Goal: Find specific page/section: Find specific page/section

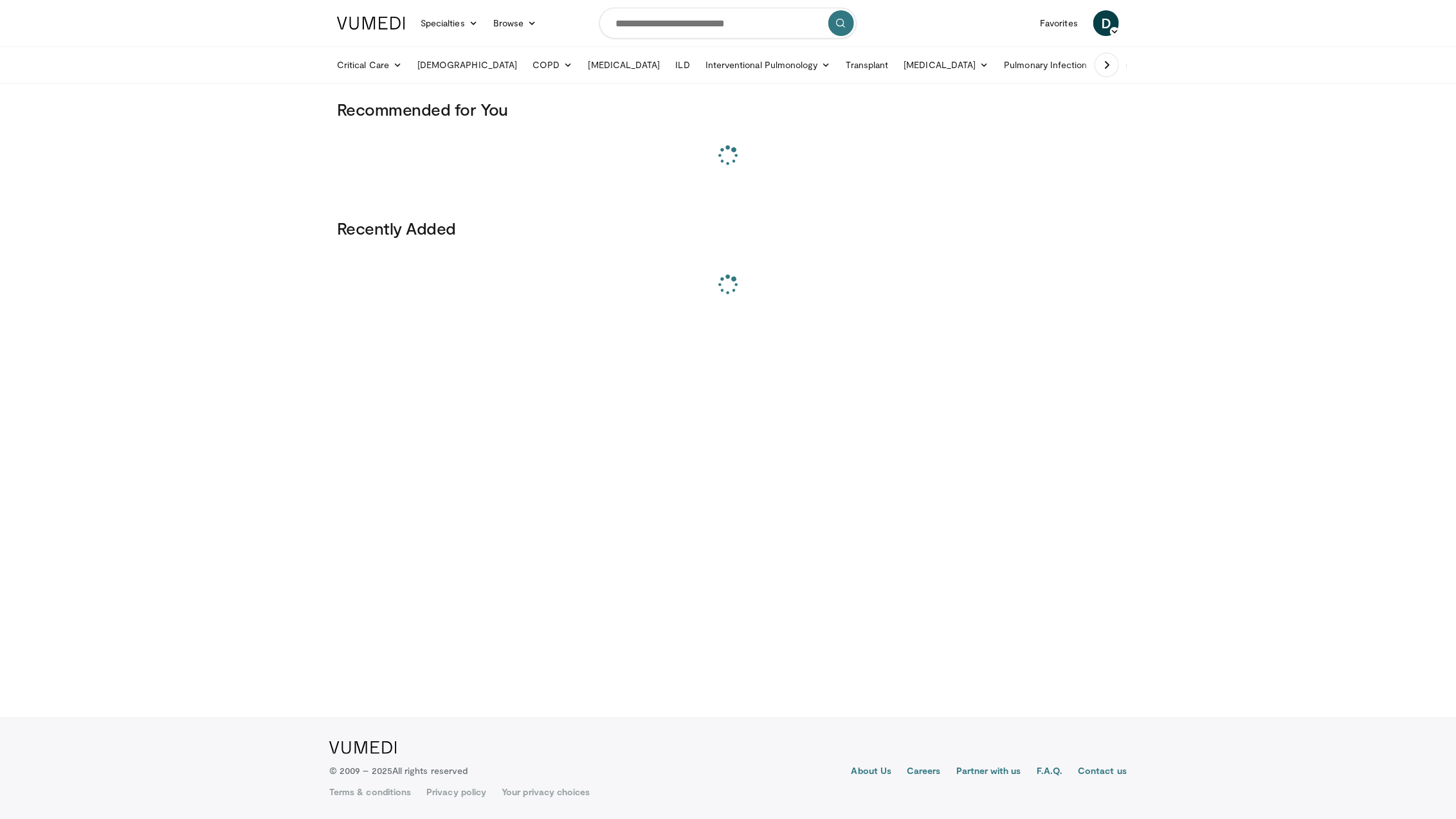
click at [436, 36] on div "Specialties Adult & Family Medicine Allergy, [MEDICAL_DATA], Immunology Anesthe…" at bounding box center [436, 23] width 214 height 36
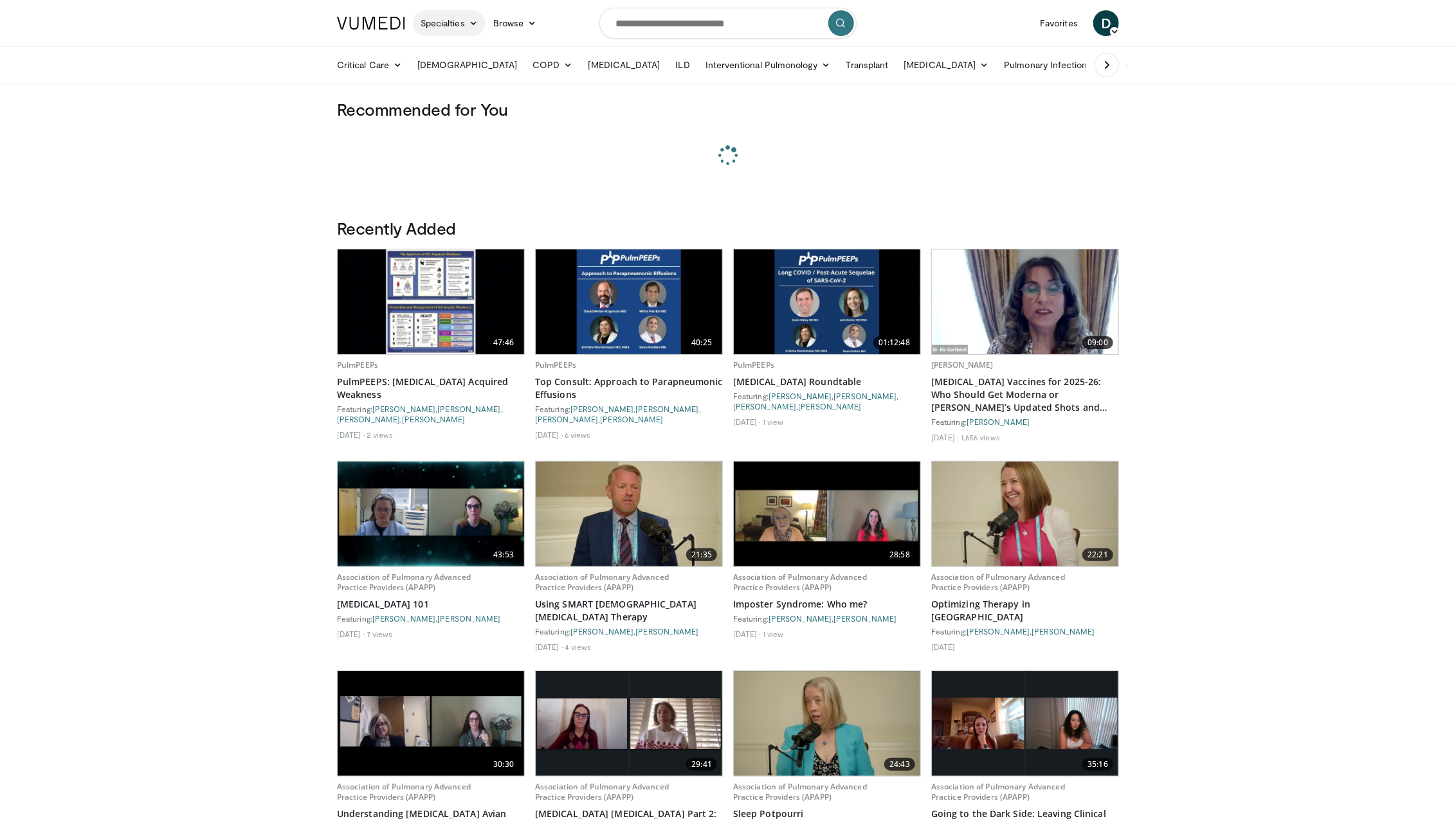
click at [437, 28] on link "Specialties" at bounding box center [448, 24] width 72 height 26
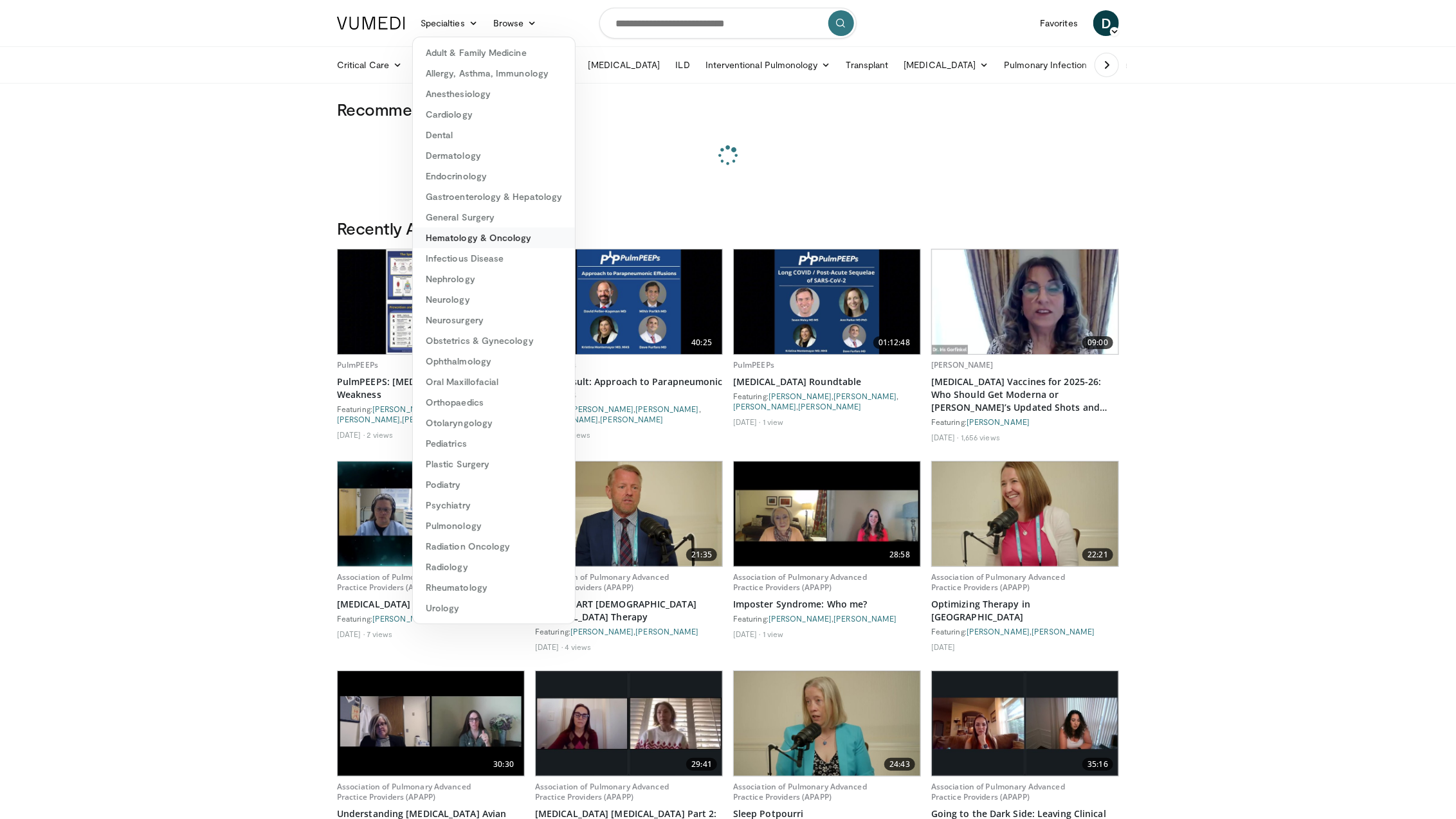
click at [500, 242] on link "Hematology & Oncology" at bounding box center [493, 237] width 162 height 20
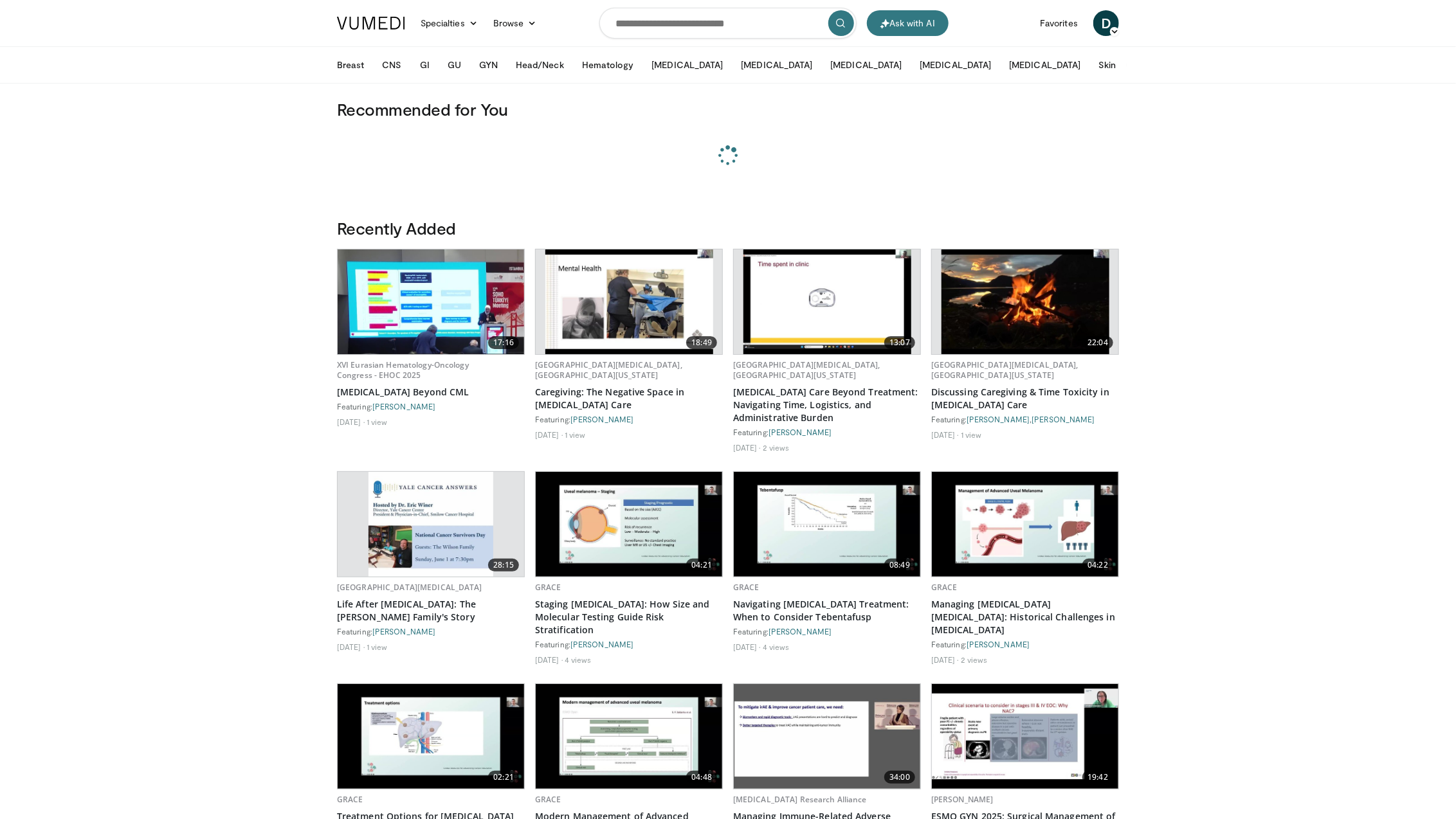
click at [1160, 67] on icon at bounding box center [1164, 64] width 9 height 9
click at [607, 66] on button "Hematology" at bounding box center [608, 65] width 67 height 26
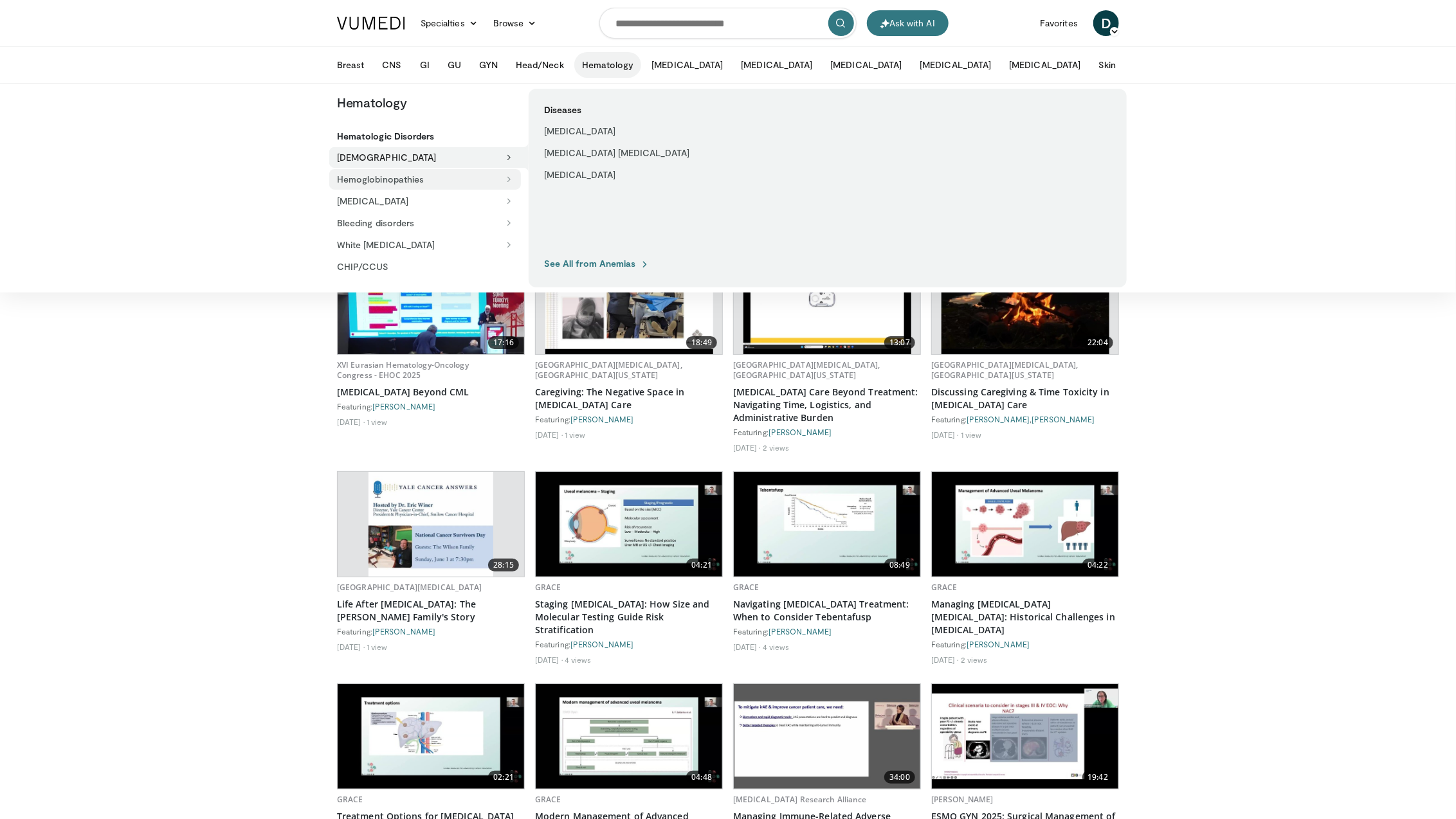
click at [477, 173] on button "Hemoglobinopathies" at bounding box center [425, 179] width 192 height 20
drag, startPoint x: 477, startPoint y: 212, endPoint x: 484, endPoint y: 211, distance: 7.1
click at [478, 213] on button "Bleeding disorders" at bounding box center [425, 223] width 192 height 20
click at [479, 193] on button "[MEDICAL_DATA]" at bounding box center [425, 201] width 192 height 20
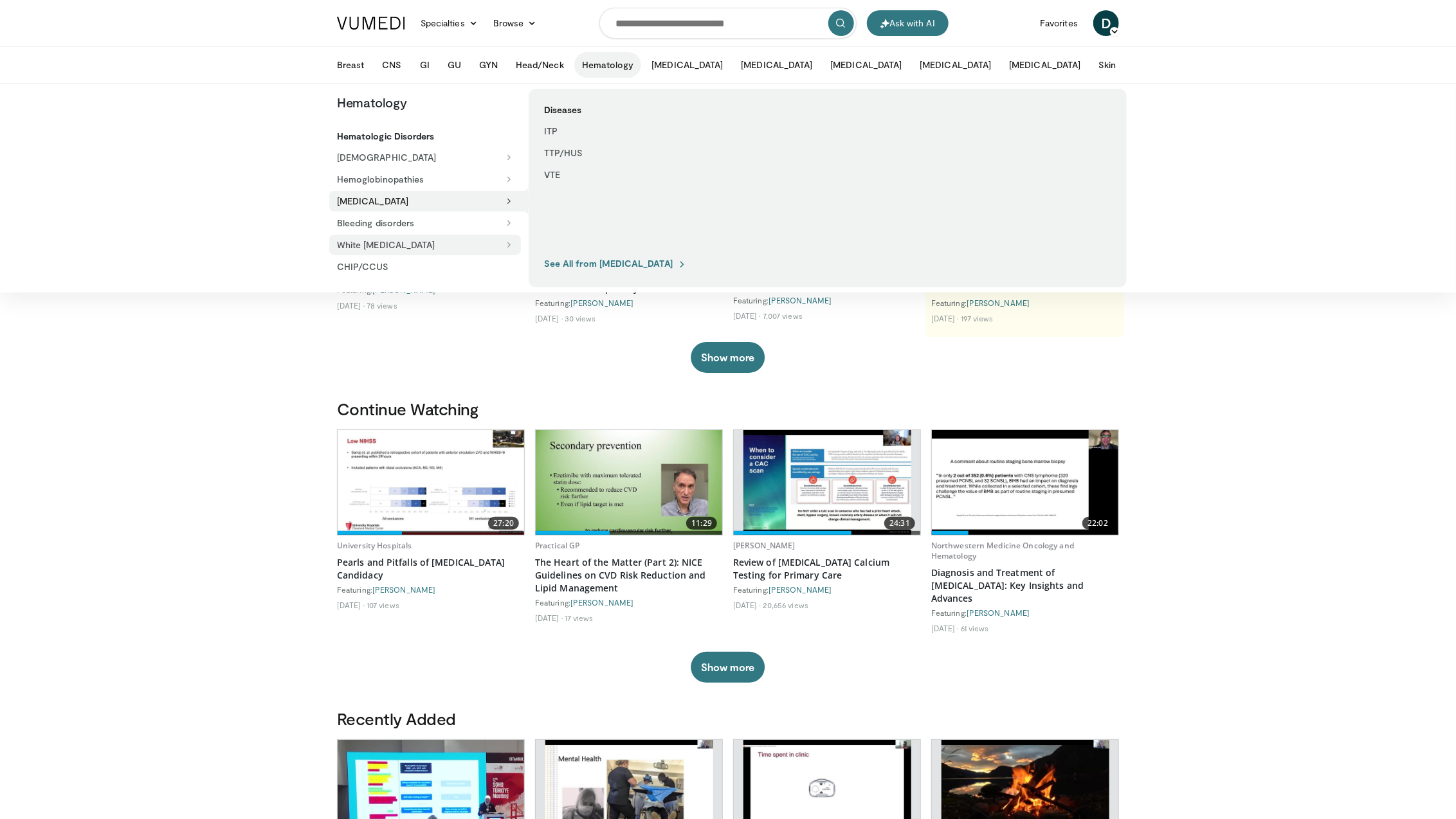
click at [470, 241] on button "White [MEDICAL_DATA]" at bounding box center [425, 245] width 192 height 20
click at [468, 230] on button "Bleeding disorders" at bounding box center [425, 223] width 192 height 20
click at [462, 266] on link "CHIP/CCUS" at bounding box center [425, 266] width 192 height 20
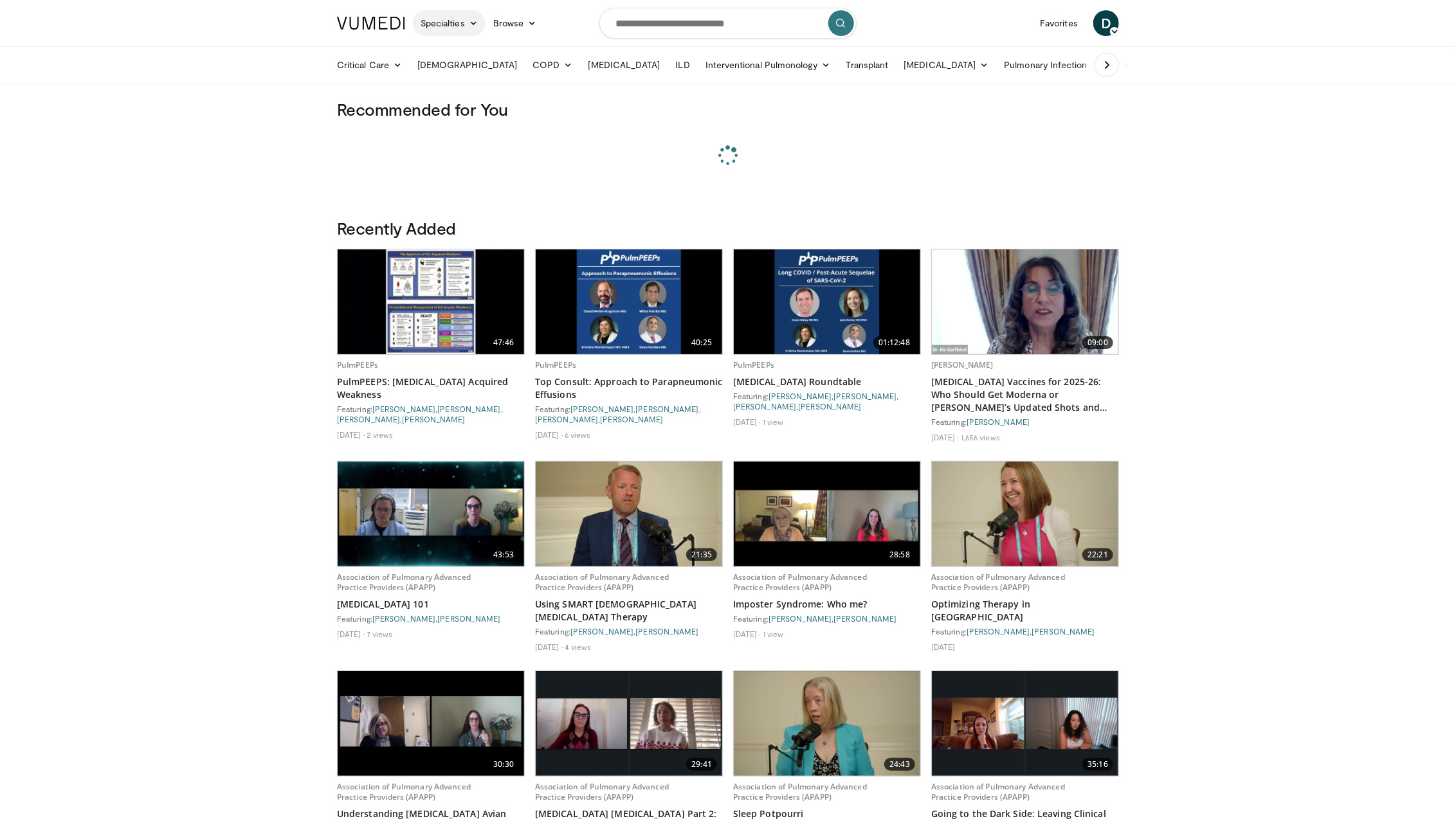
click at [440, 26] on link "Specialties" at bounding box center [448, 24] width 72 height 26
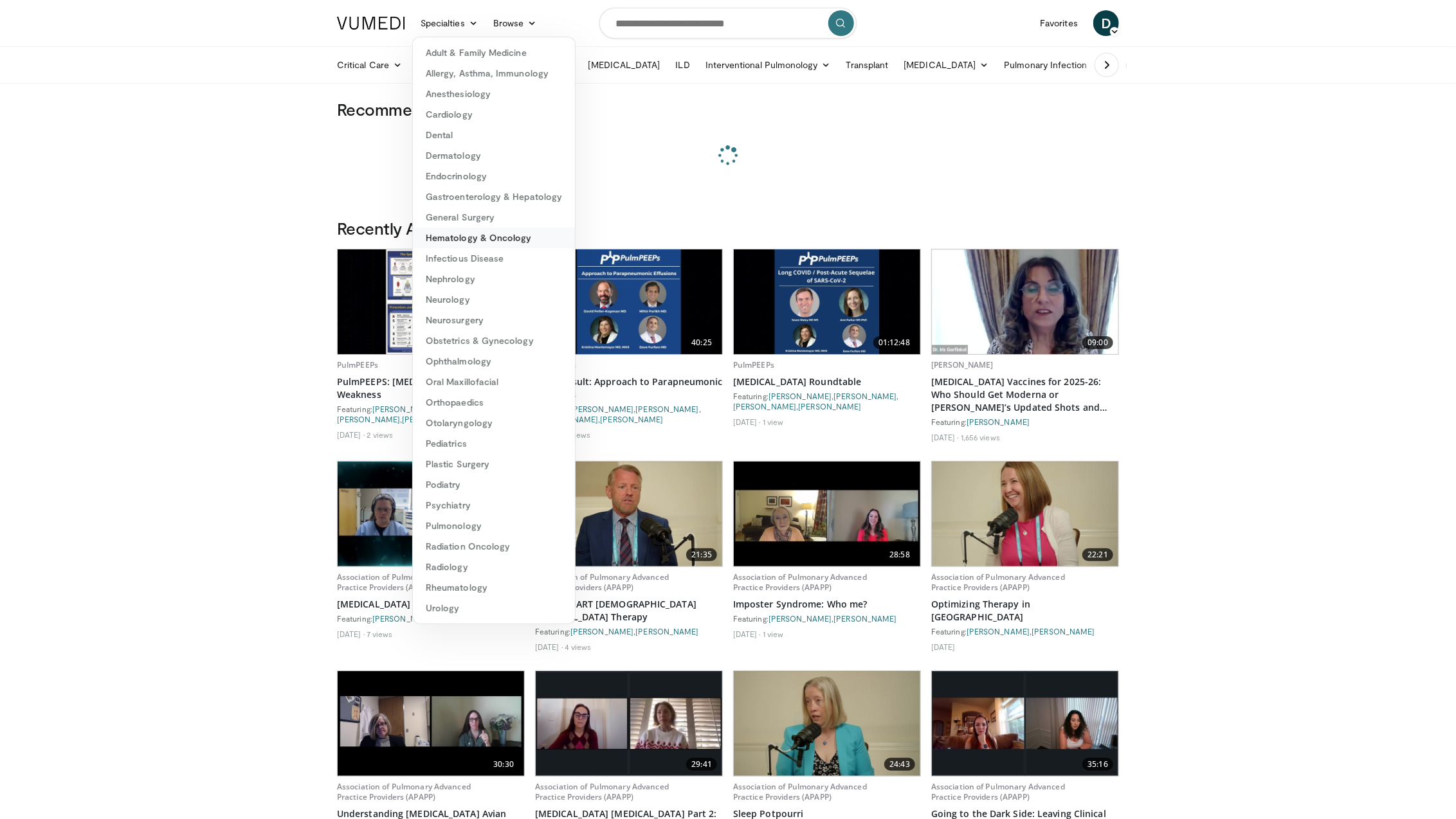
click at [499, 240] on link "Hematology & Oncology" at bounding box center [493, 237] width 162 height 20
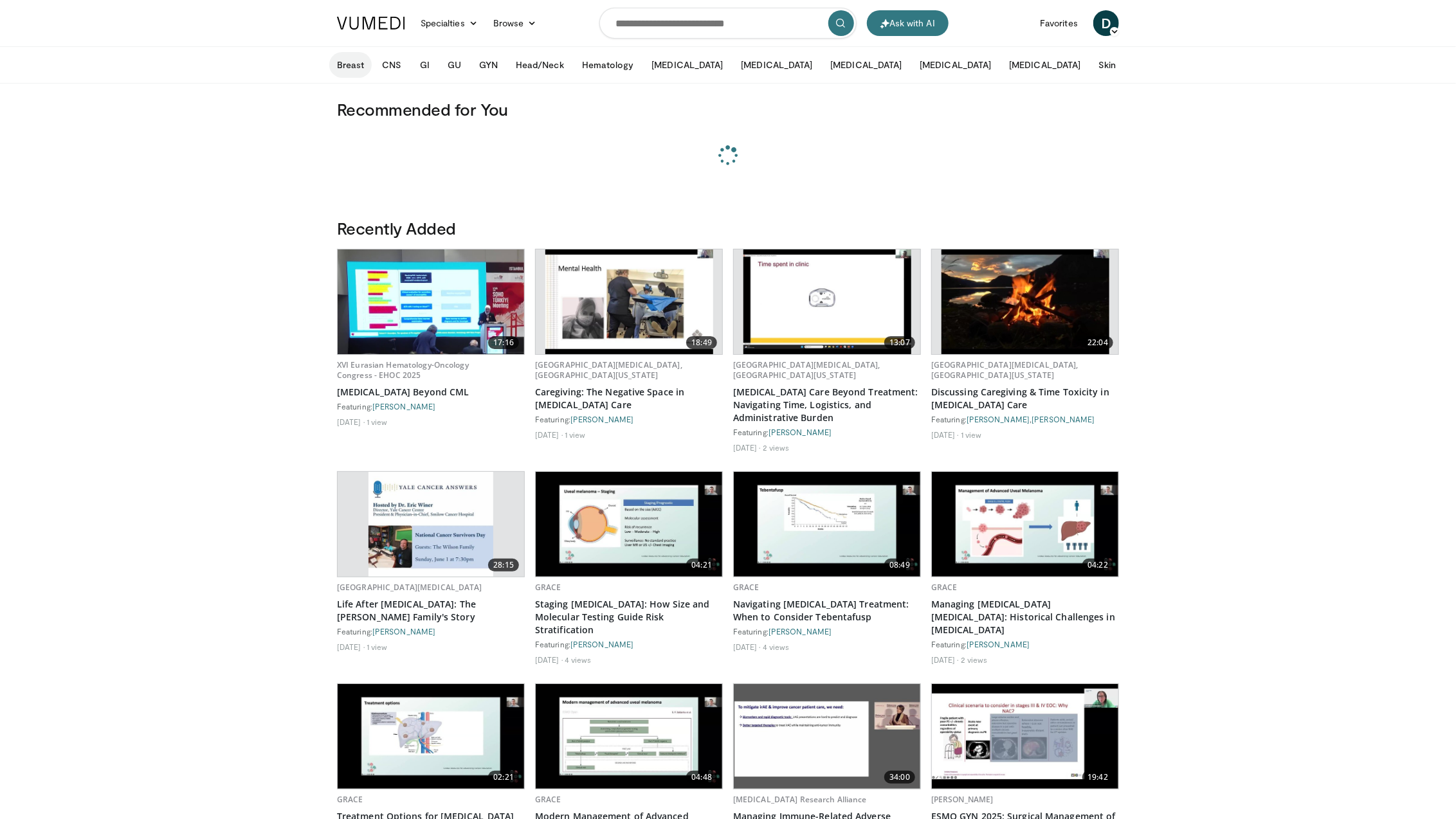
click at [352, 64] on button "Breast" at bounding box center [350, 65] width 42 height 26
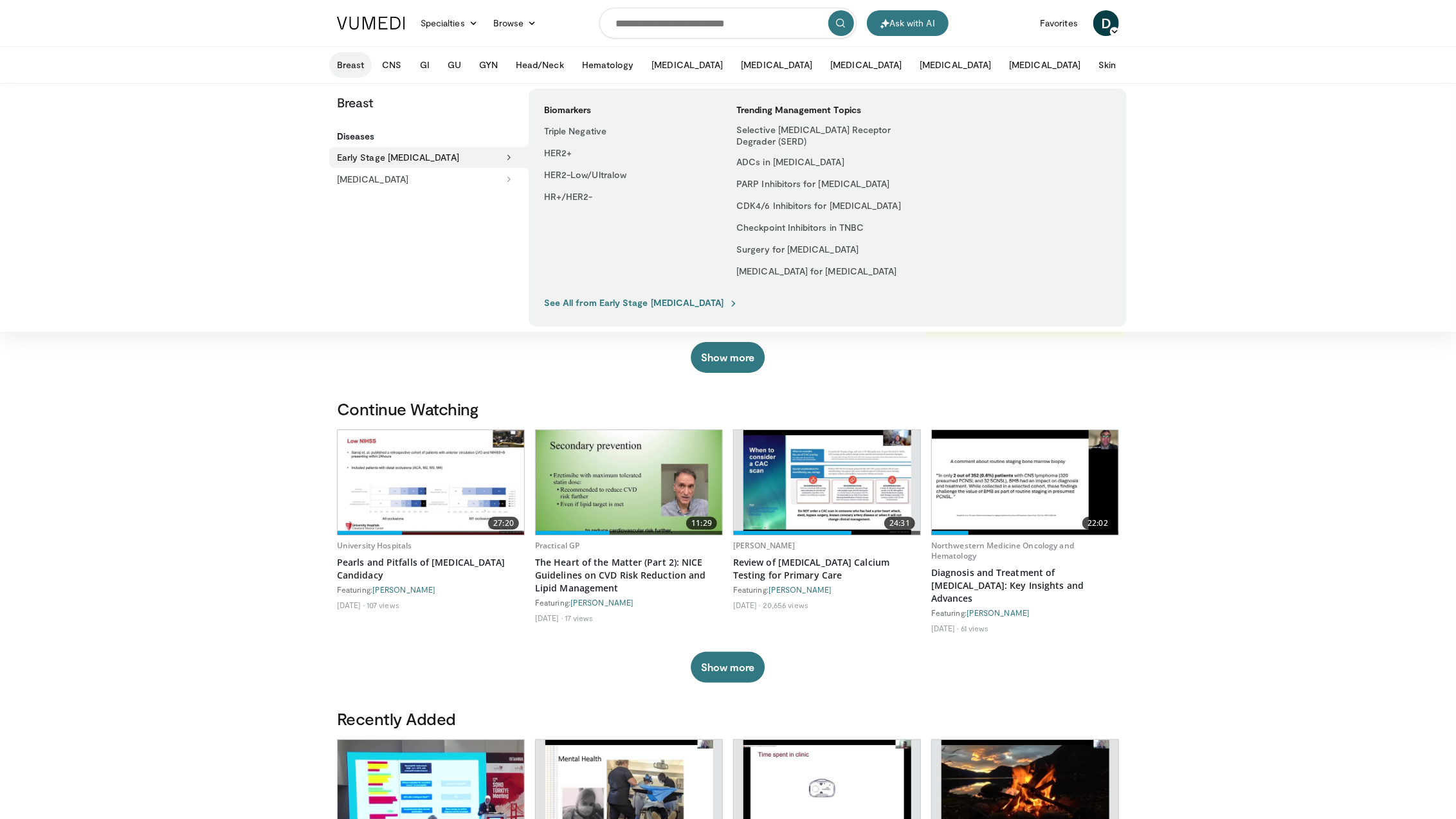
click at [302, 292] on div "Back Breast Diseases Early Stage [MEDICAL_DATA] Triple Negative HER2+ HER2-Low/…" at bounding box center [728, 207] width 1456 height 248
